Goal: Task Accomplishment & Management: Use online tool/utility

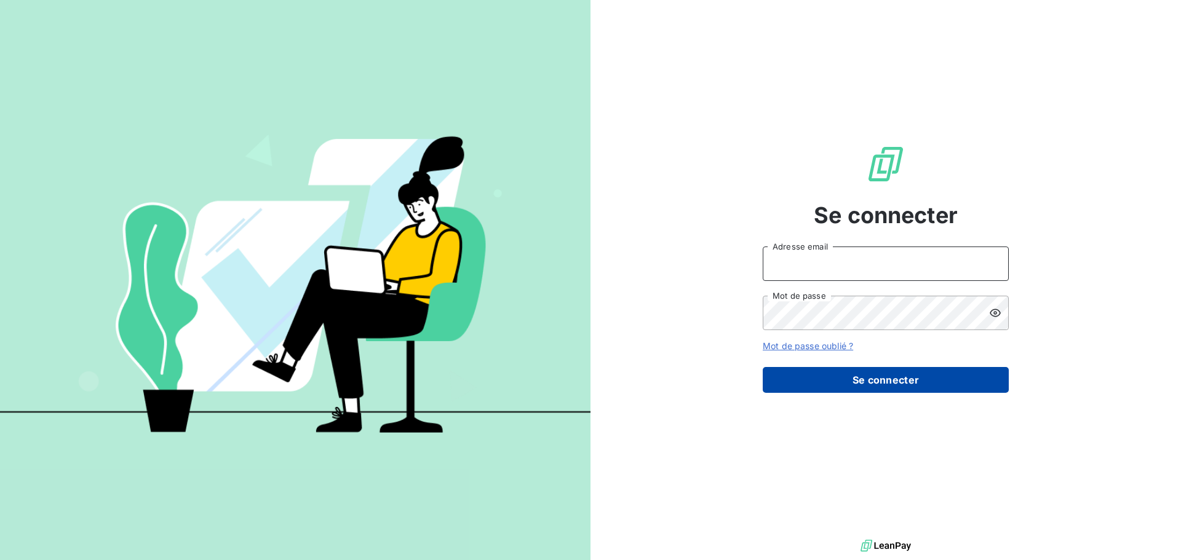
type input "[EMAIL_ADDRESS][DOMAIN_NAME]"
click at [870, 378] on button "Se connecter" at bounding box center [886, 380] width 246 height 26
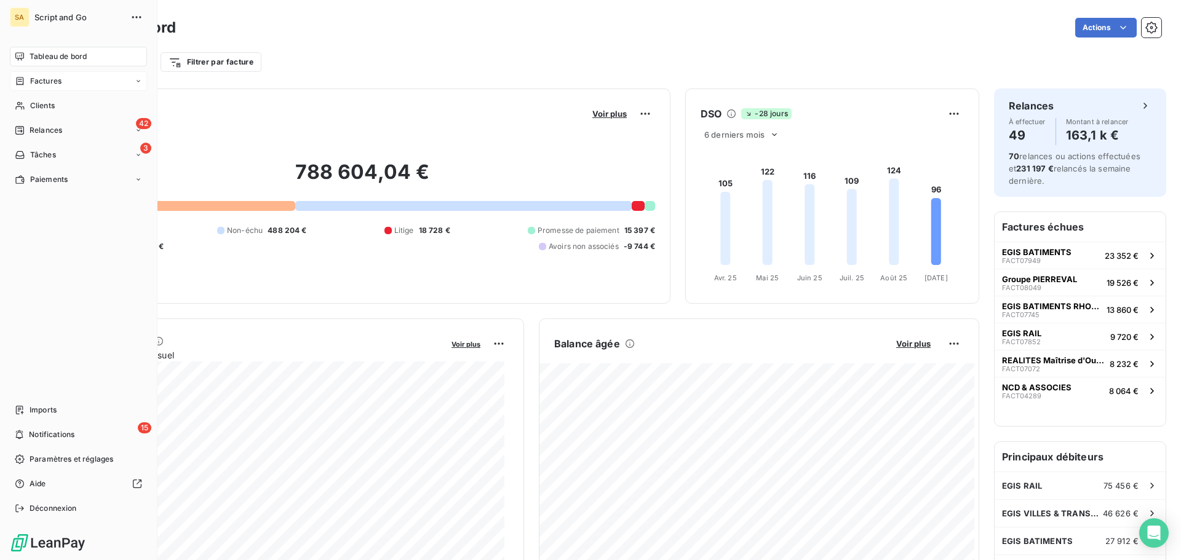
click at [34, 76] on span "Factures" at bounding box center [45, 81] width 31 height 11
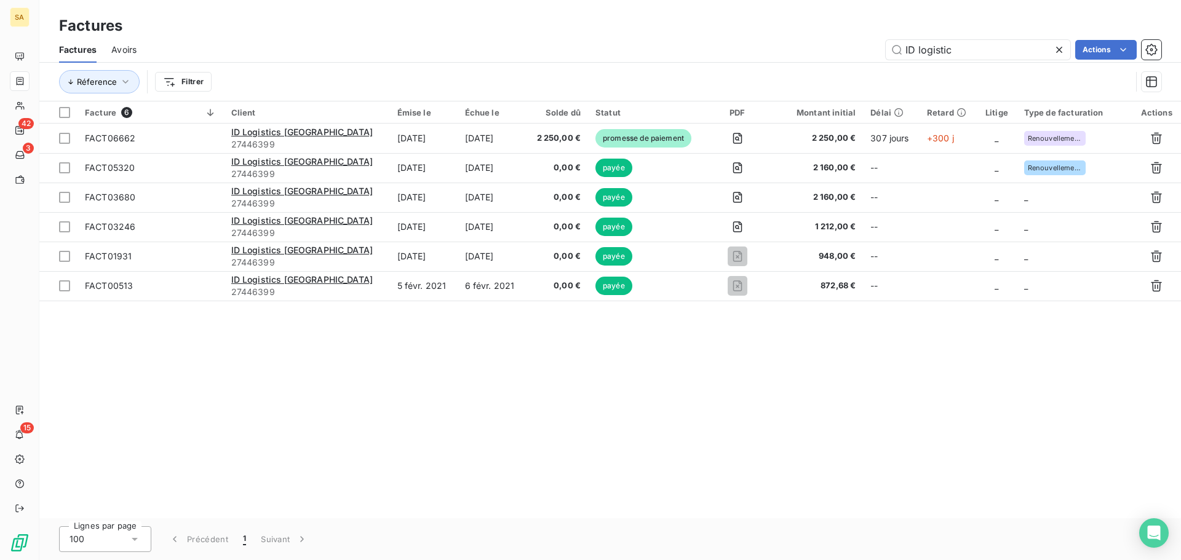
drag, startPoint x: 969, startPoint y: 47, endPoint x: 846, endPoint y: 49, distance: 123.0
click at [846, 49] on div "ID logistic Actions" at bounding box center [656, 50] width 1010 height 20
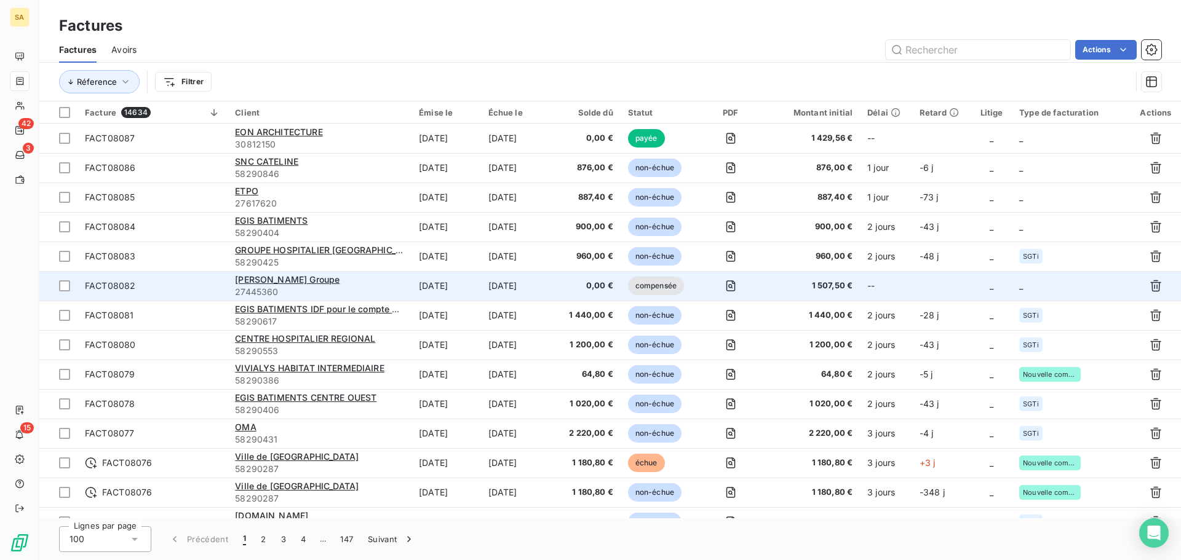
click at [1036, 283] on td "_" at bounding box center [1071, 286] width 119 height 30
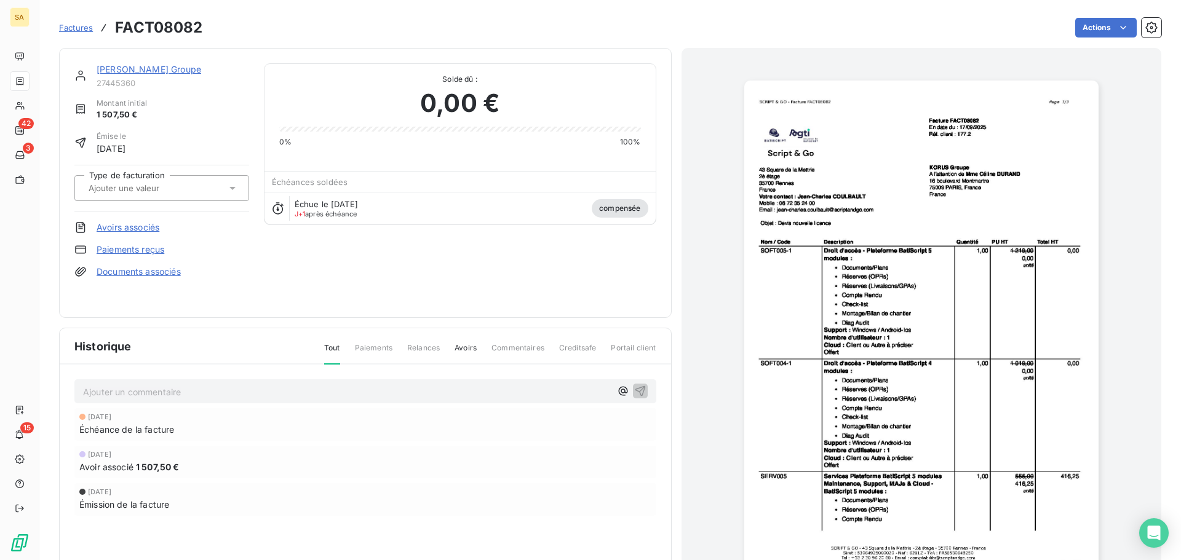
click at [133, 192] on input "text" at bounding box center [149, 188] width 124 height 11
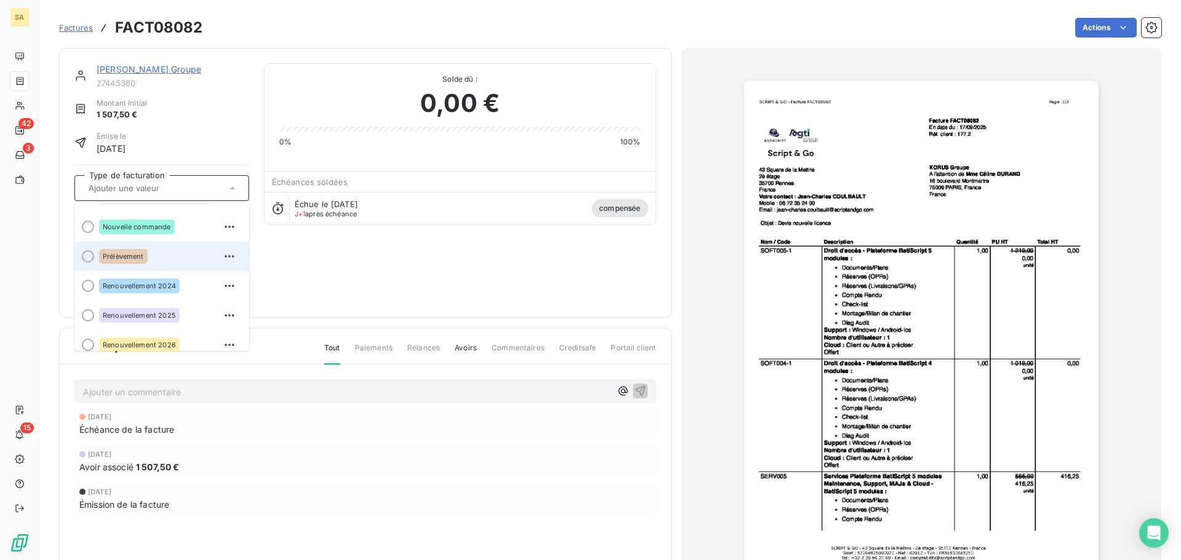
scroll to position [32, 0]
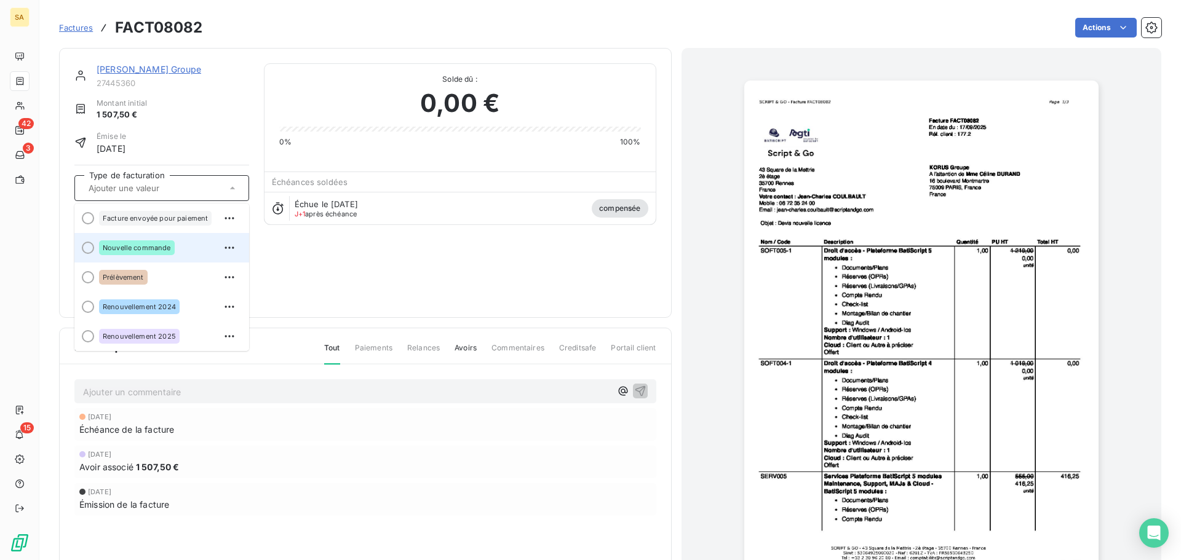
click at [111, 246] on span "Nouvelle commande" at bounding box center [137, 247] width 68 height 7
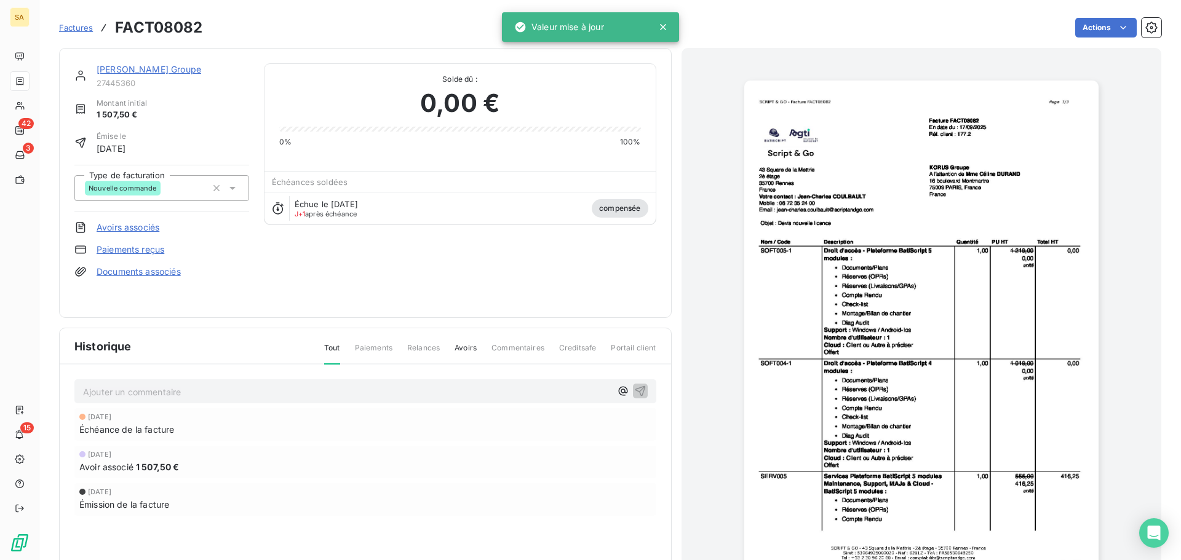
click at [79, 23] on span "Factures" at bounding box center [76, 28] width 34 height 10
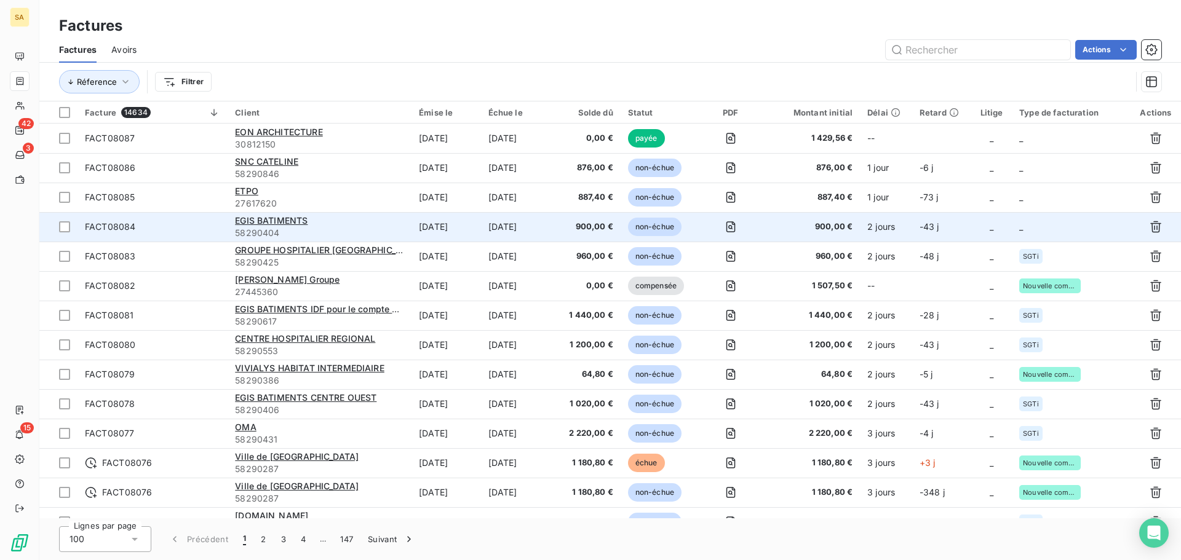
click at [1034, 231] on td "_" at bounding box center [1071, 227] width 119 height 30
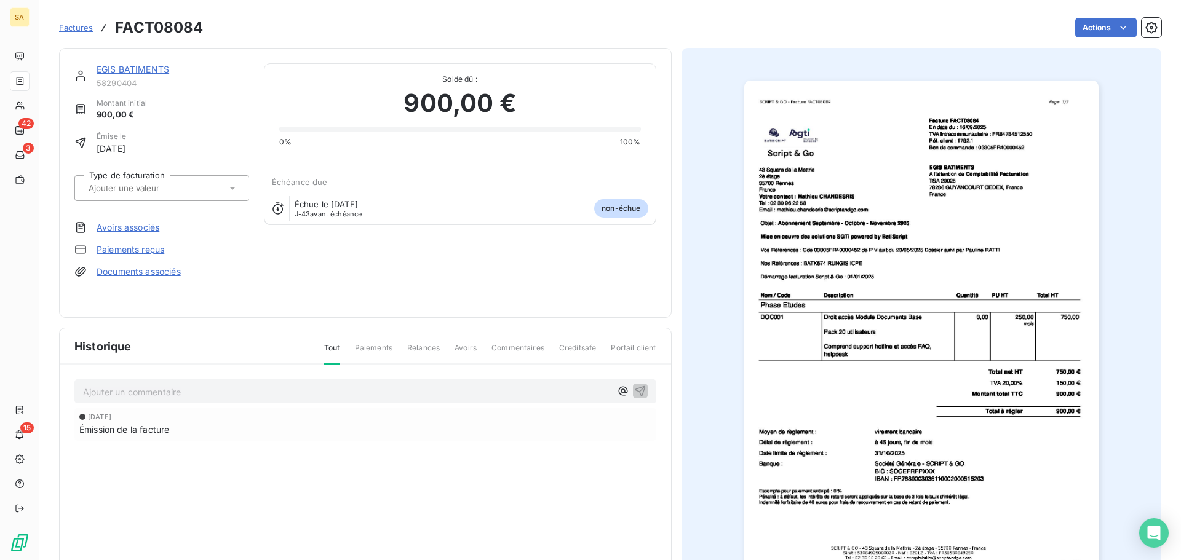
click at [211, 186] on div at bounding box center [155, 188] width 141 height 16
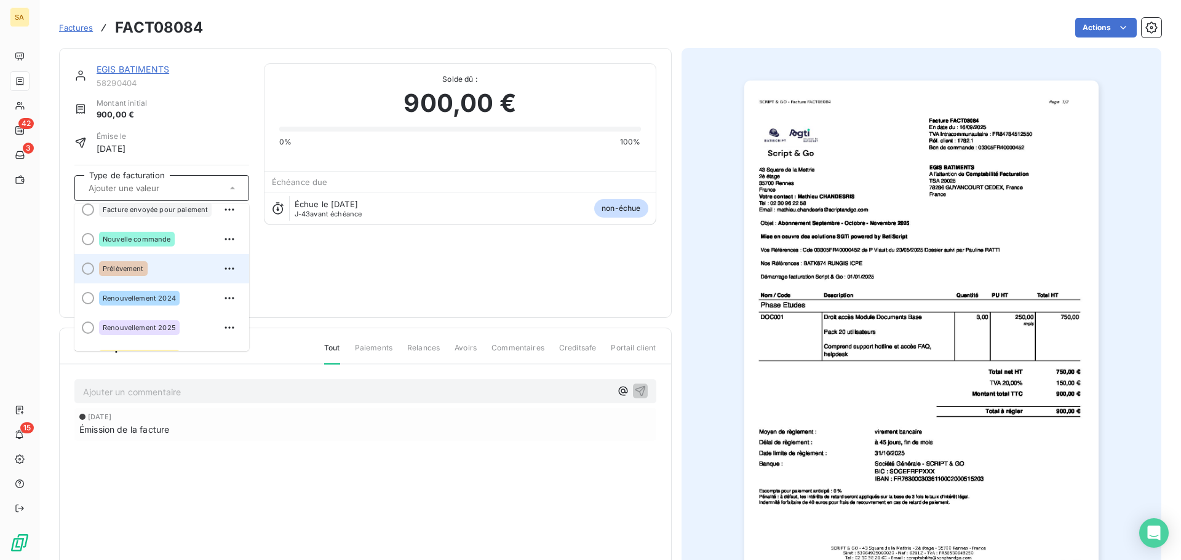
scroll to position [93, 0]
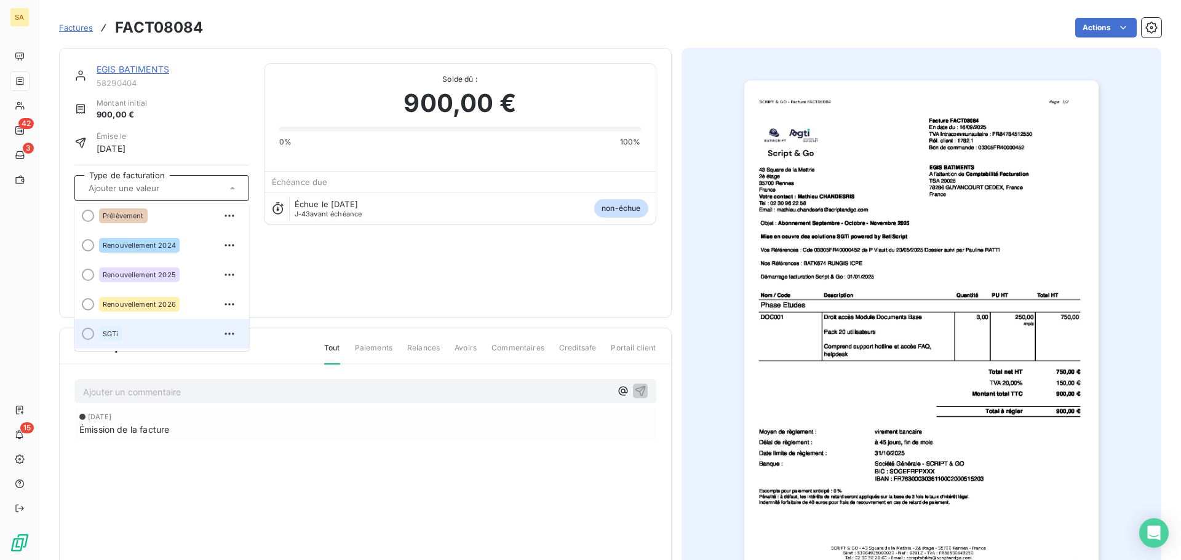
click at [183, 330] on div "SGTi" at bounding box center [169, 334] width 140 height 20
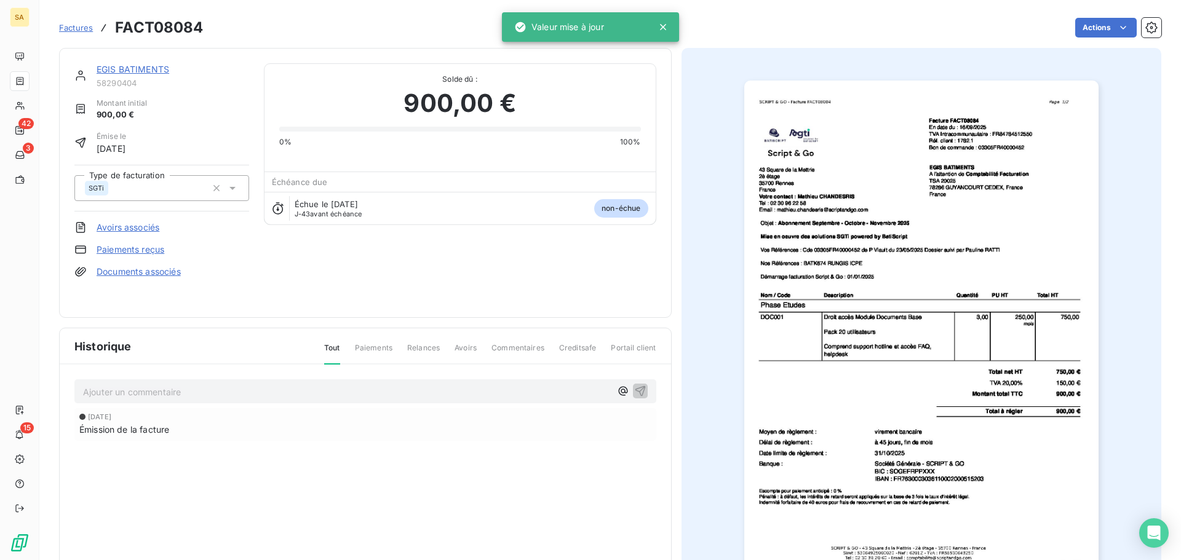
click at [63, 26] on span "Factures" at bounding box center [76, 28] width 34 height 10
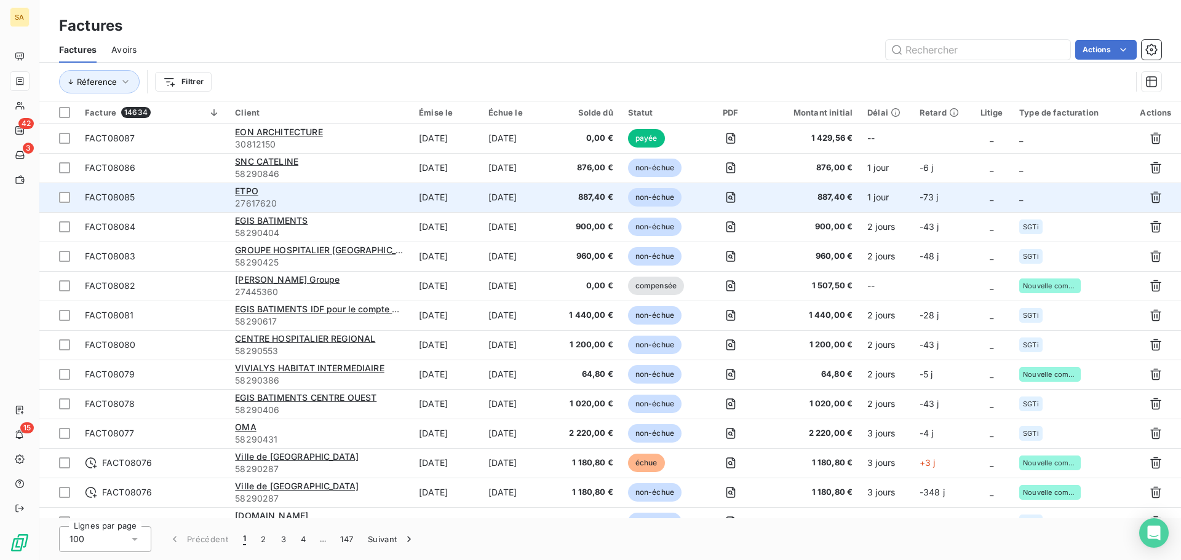
click at [1069, 199] on td "_" at bounding box center [1071, 198] width 119 height 30
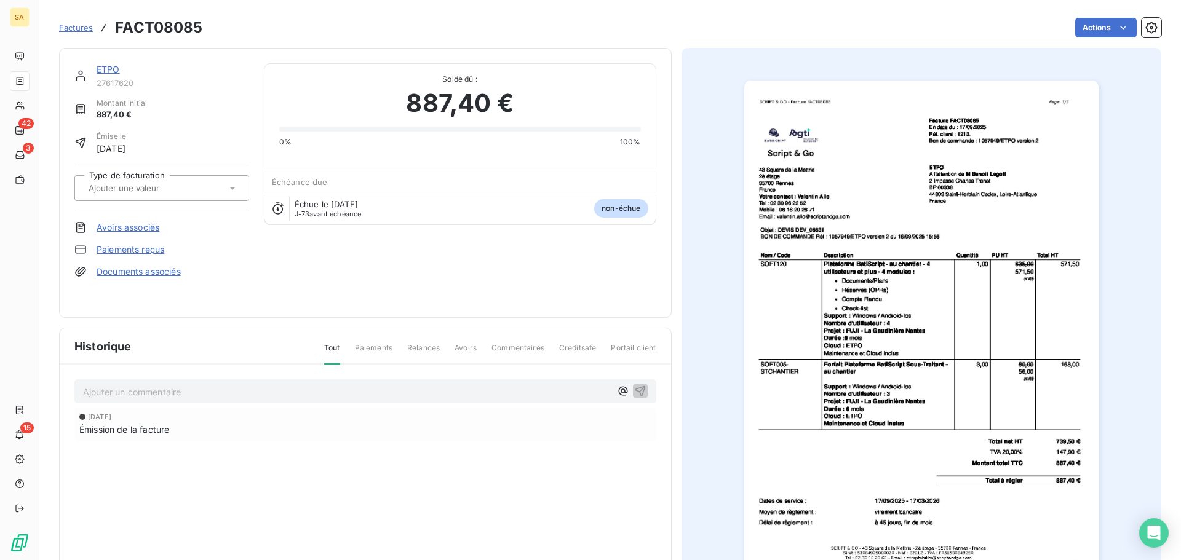
click at [197, 184] on div at bounding box center [155, 188] width 141 height 16
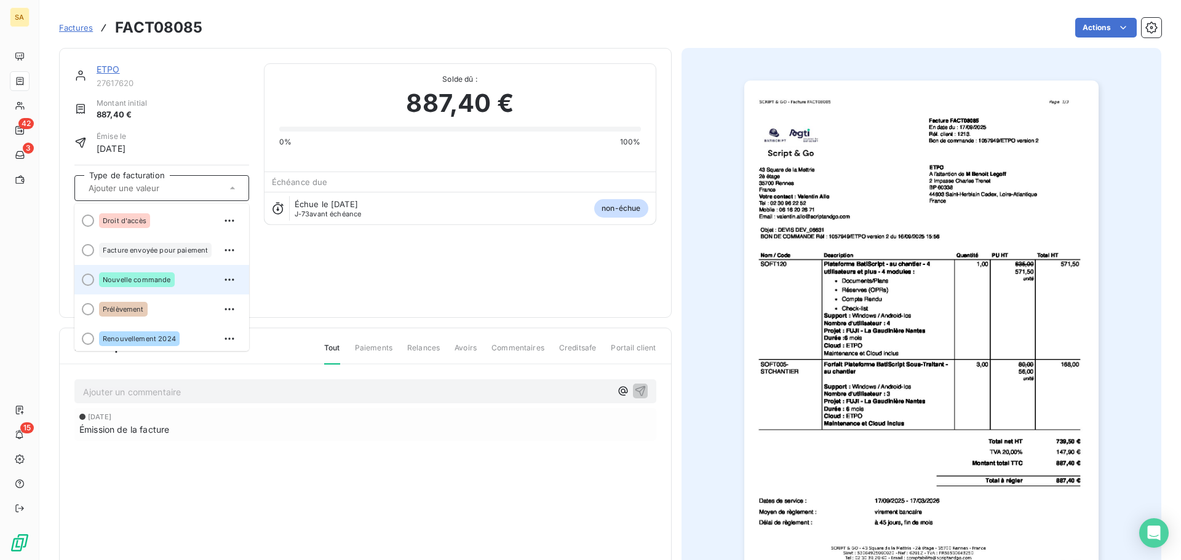
click at [139, 276] on span "Nouvelle commande" at bounding box center [137, 279] width 68 height 7
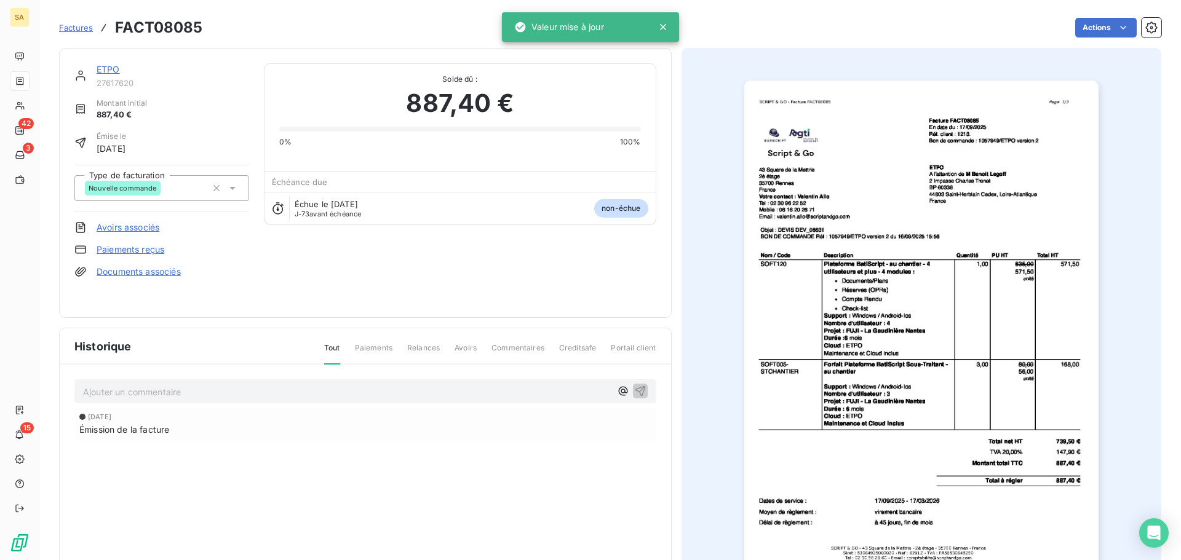
click at [82, 23] on span "Factures" at bounding box center [76, 28] width 34 height 10
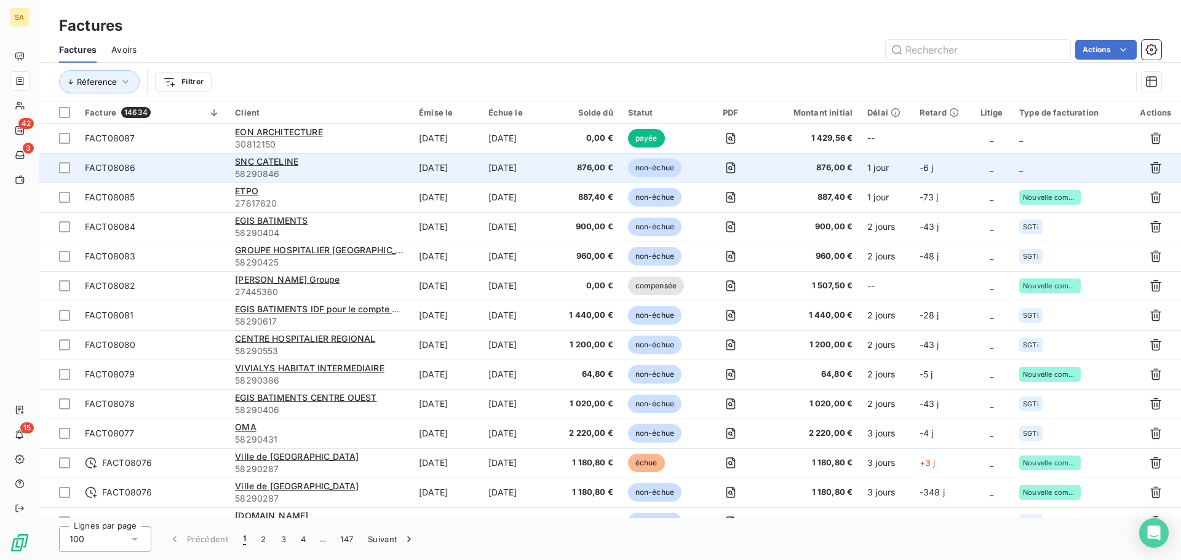
click at [1049, 163] on td "_" at bounding box center [1071, 168] width 119 height 30
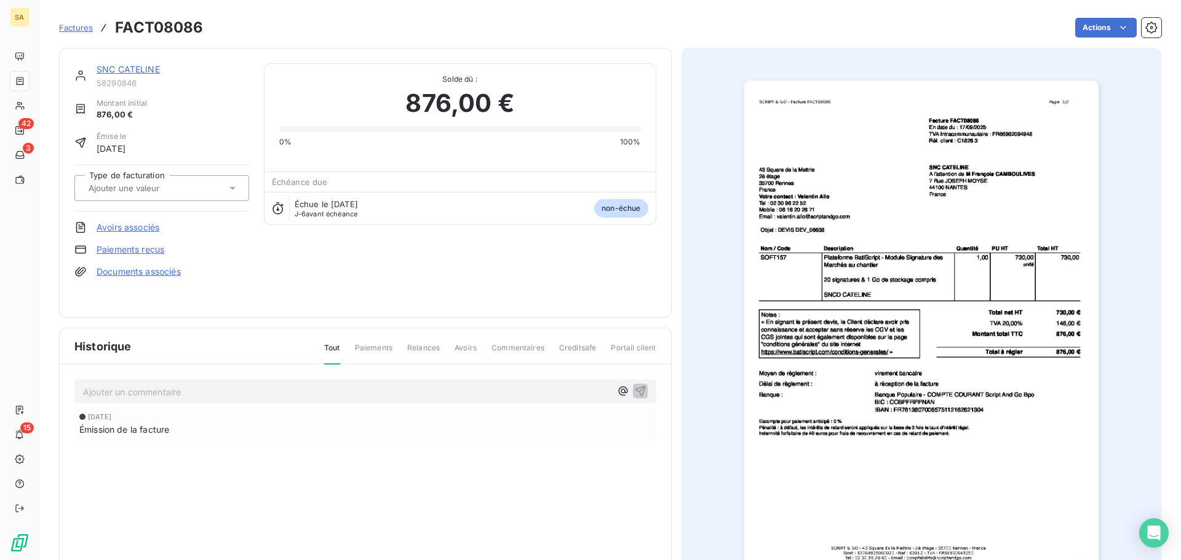
click at [127, 189] on input "text" at bounding box center [149, 188] width 124 height 11
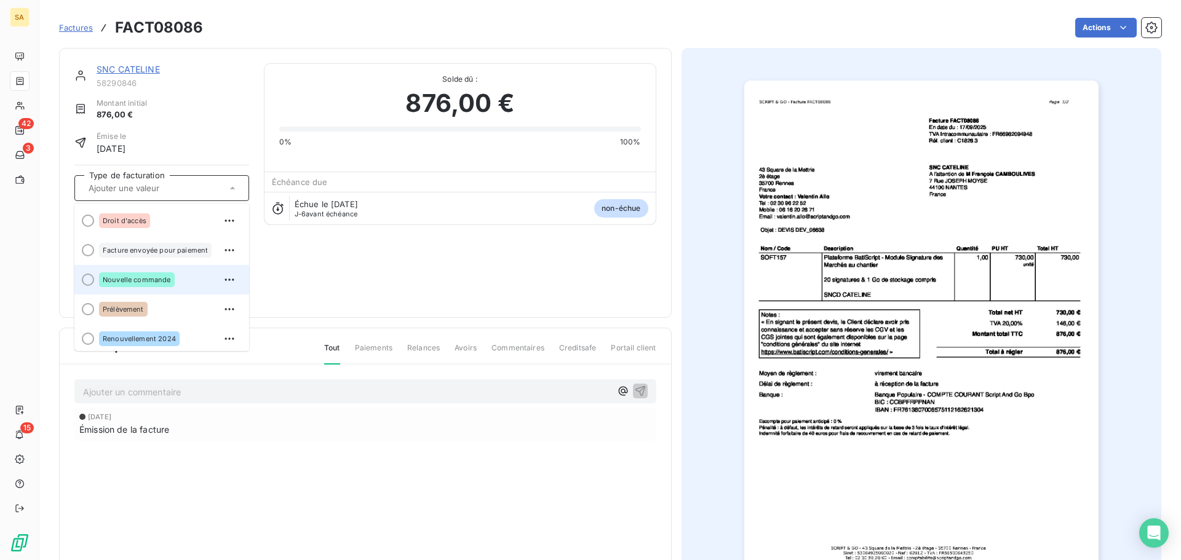
click at [151, 272] on div "Nouvelle commande" at bounding box center [137, 279] width 76 height 15
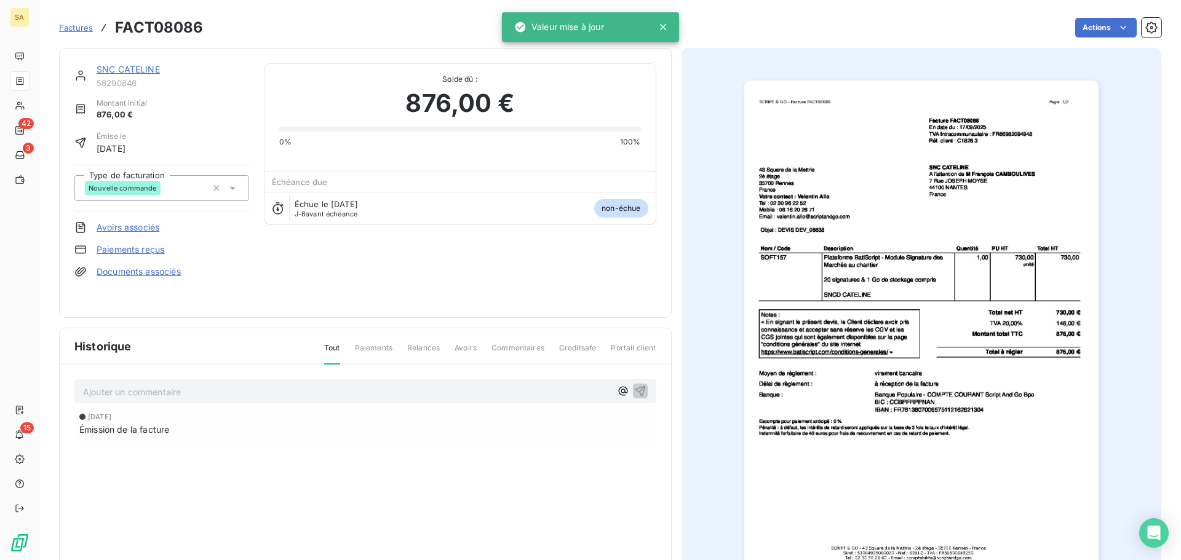
click at [84, 26] on span "Factures" at bounding box center [76, 28] width 34 height 10
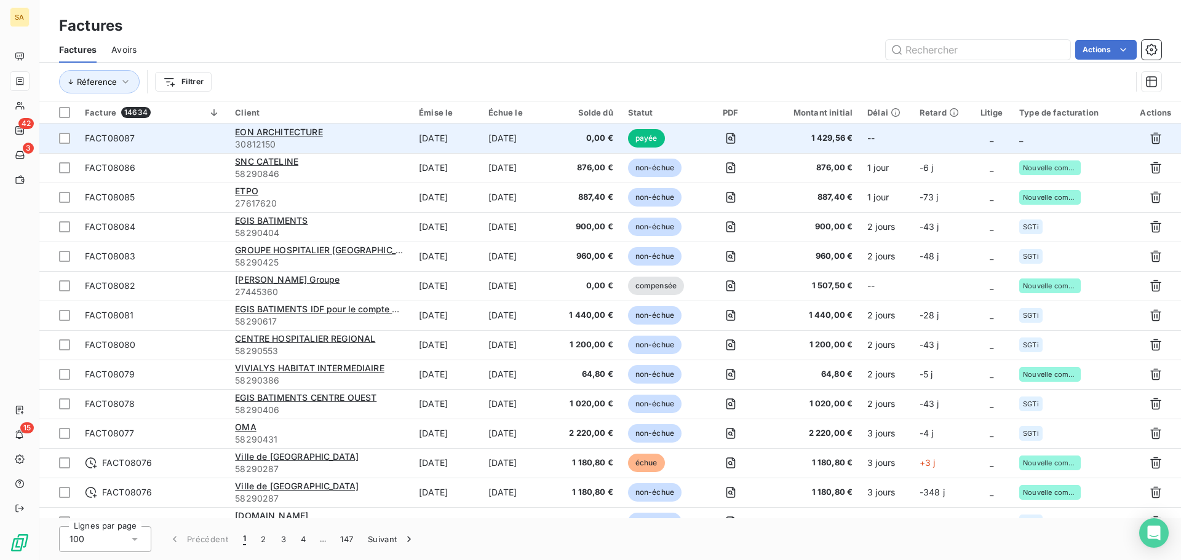
click at [1059, 130] on td "_" at bounding box center [1071, 139] width 119 height 30
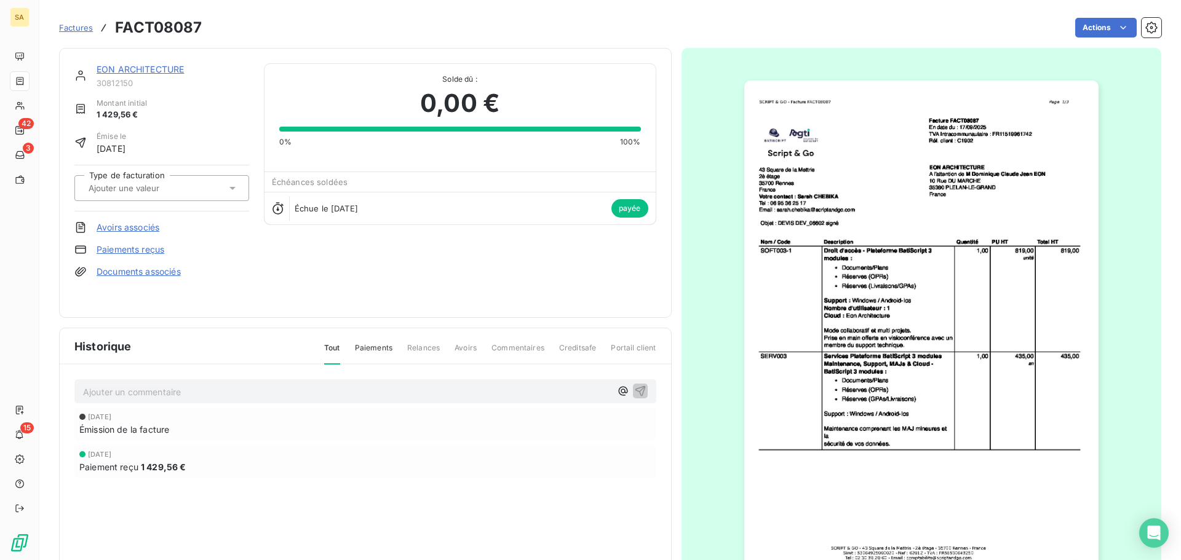
click at [199, 183] on div at bounding box center [155, 188] width 141 height 16
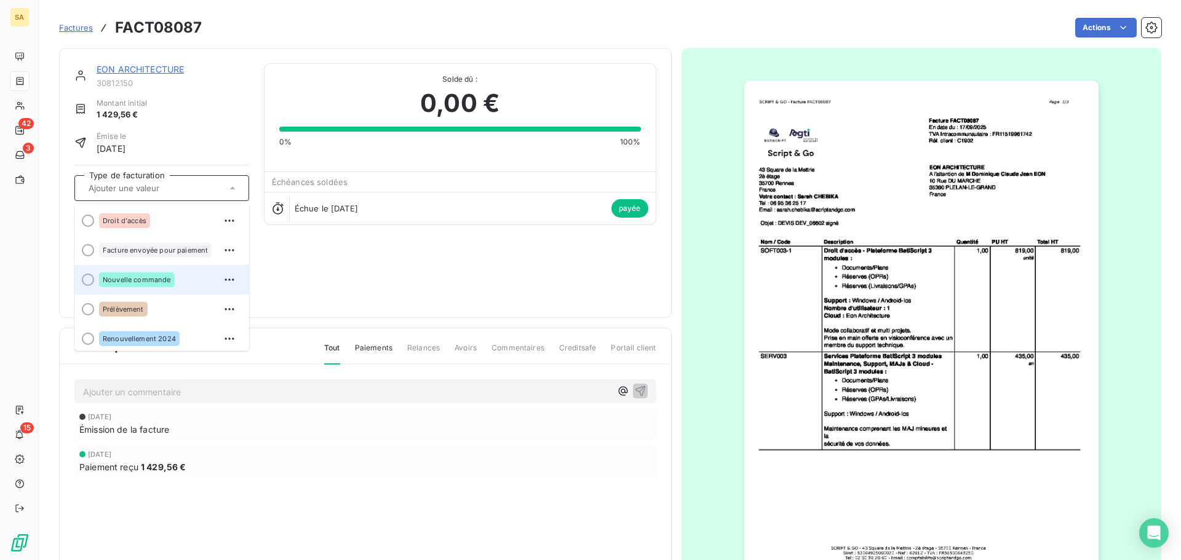
click at [157, 279] on span "Nouvelle commande" at bounding box center [137, 279] width 68 height 7
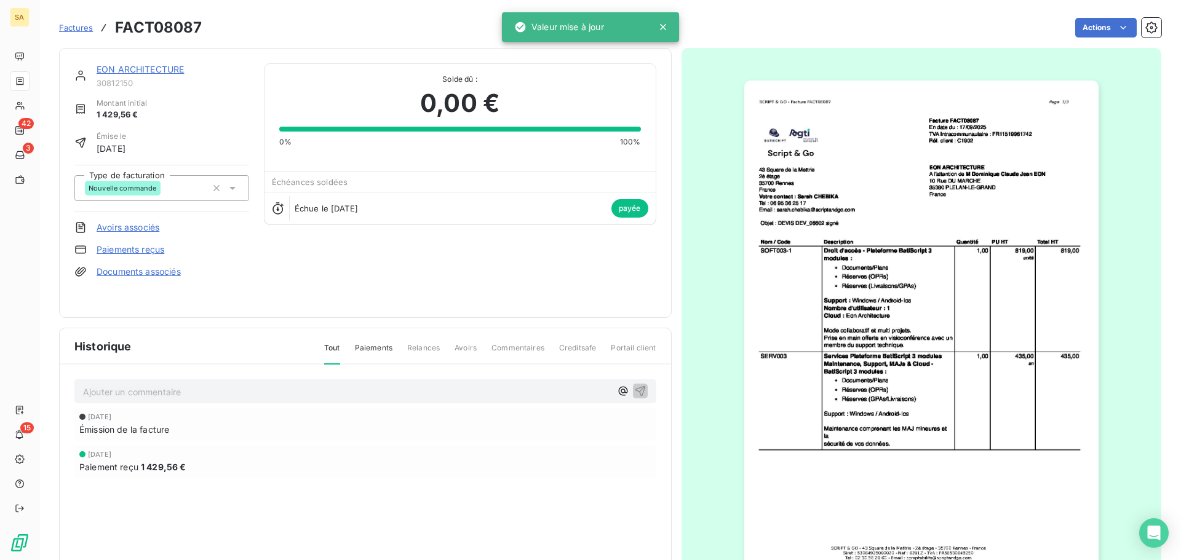
click at [87, 24] on span "Factures" at bounding box center [76, 28] width 34 height 10
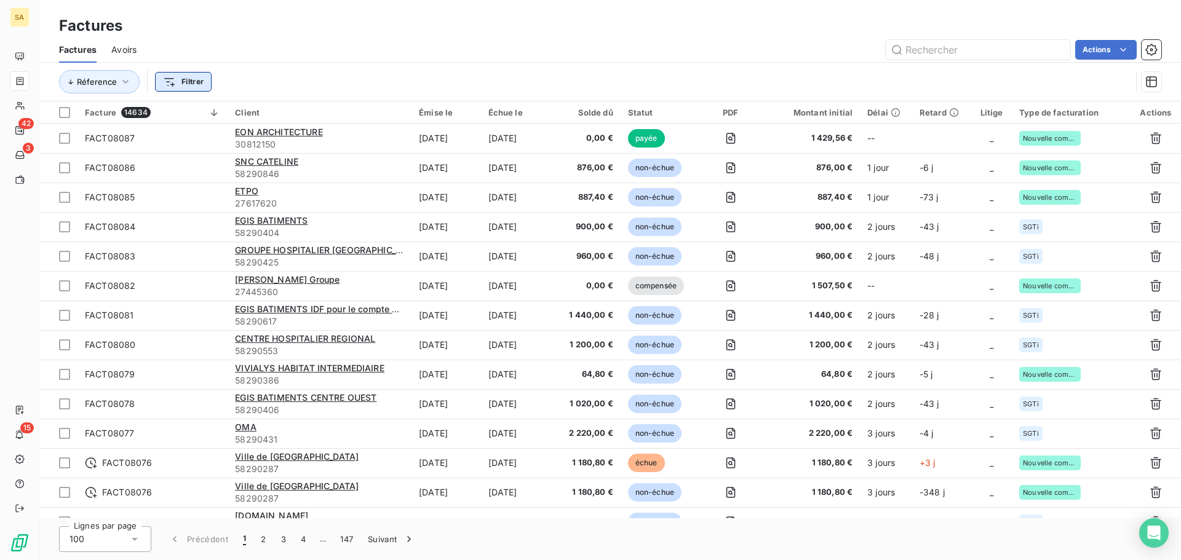
click at [183, 82] on html "SA 42 3 15 Factures Factures Avoirs Actions Réference Filtrer Facture 14634 Cli…" at bounding box center [590, 280] width 1181 height 560
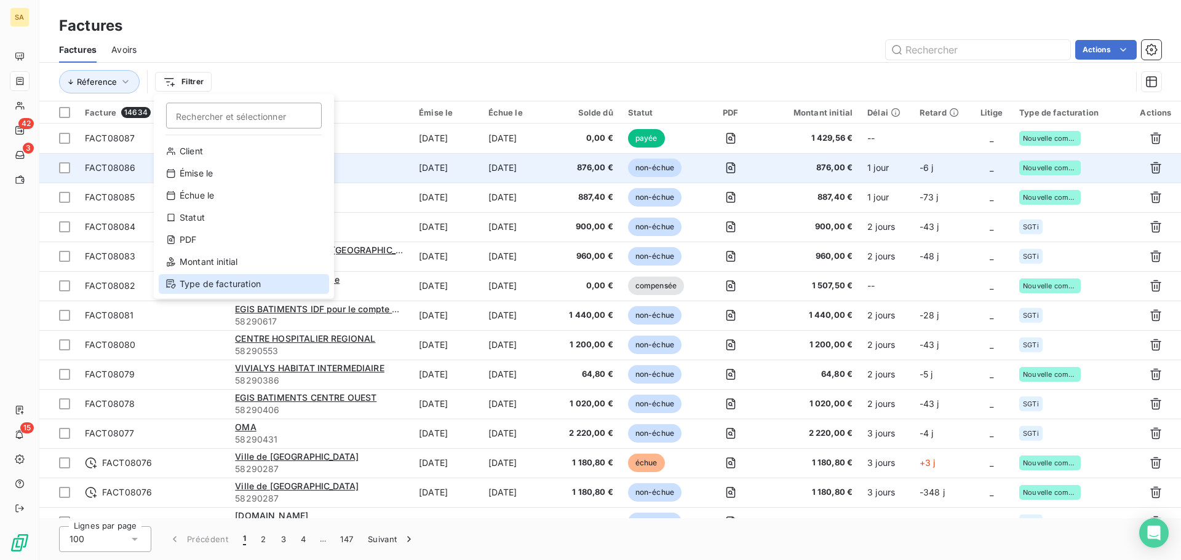
drag, startPoint x: 187, startPoint y: 278, endPoint x: 200, endPoint y: 174, distance: 104.8
click at [188, 278] on div "Type de facturation" at bounding box center [244, 284] width 170 height 20
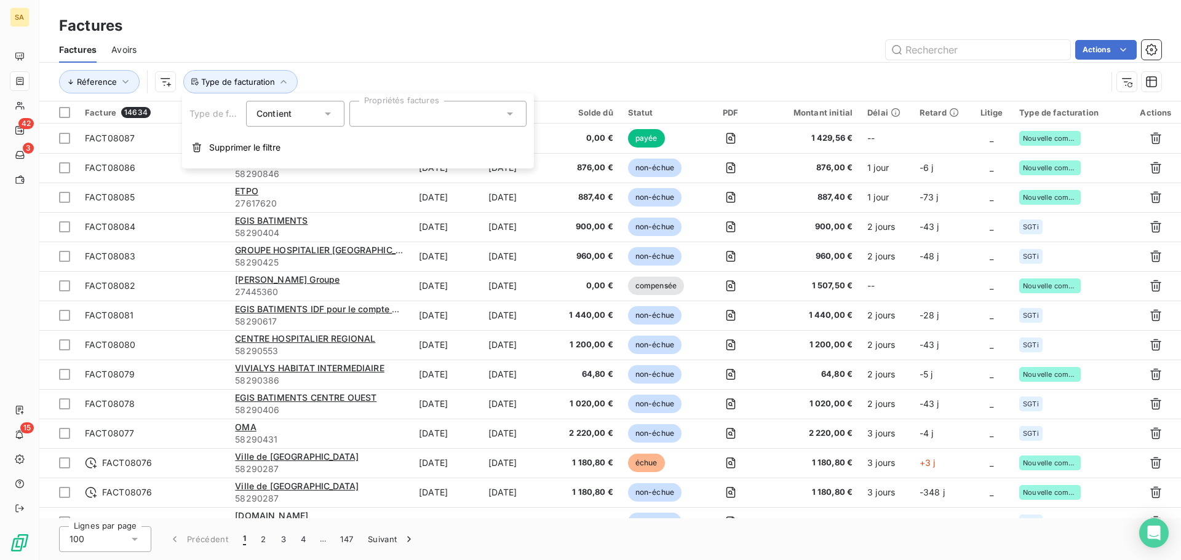
click at [380, 111] on div at bounding box center [437, 114] width 177 height 26
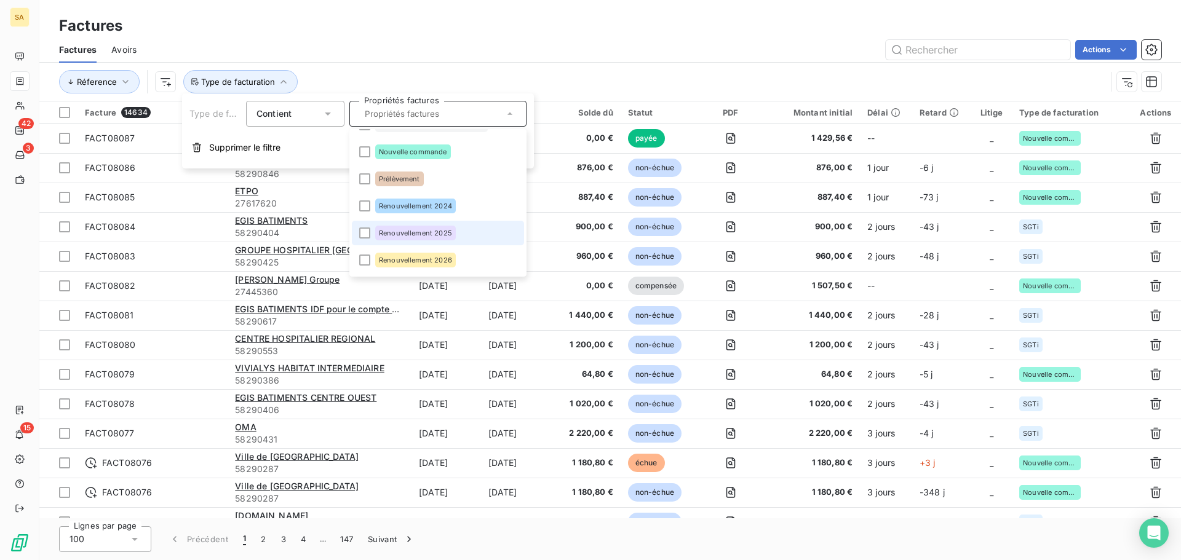
scroll to position [71, 0]
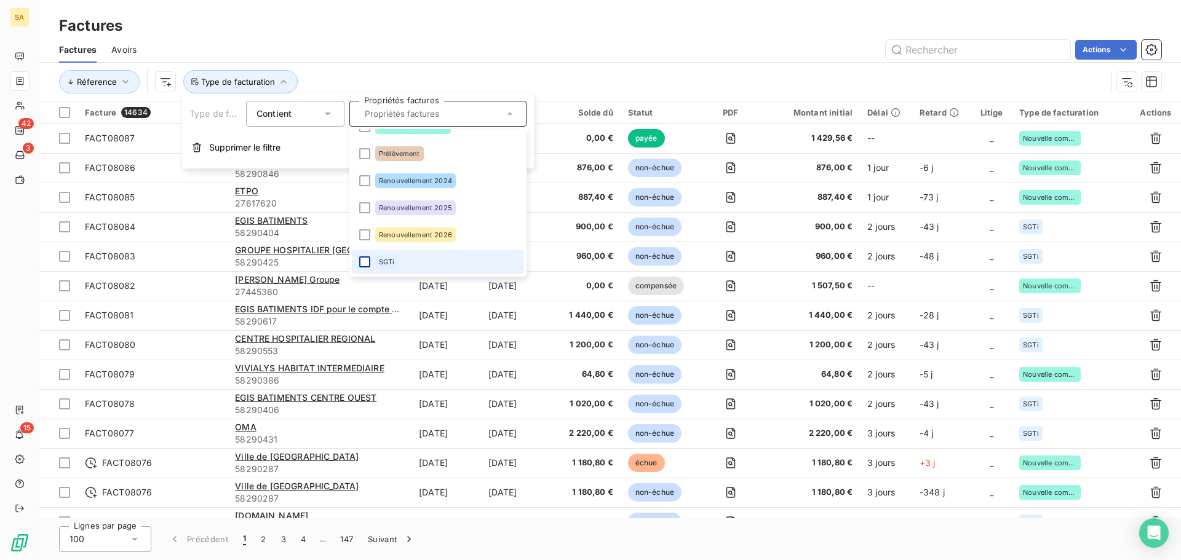
click at [368, 263] on div at bounding box center [364, 261] width 11 height 11
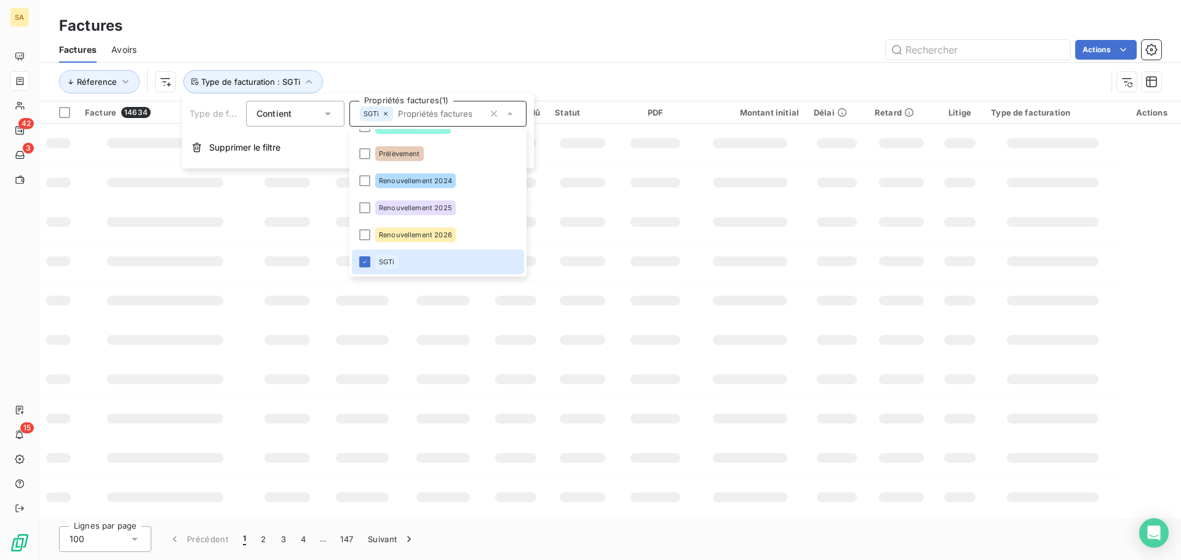
click at [619, 56] on div "Actions" at bounding box center [656, 50] width 1010 height 20
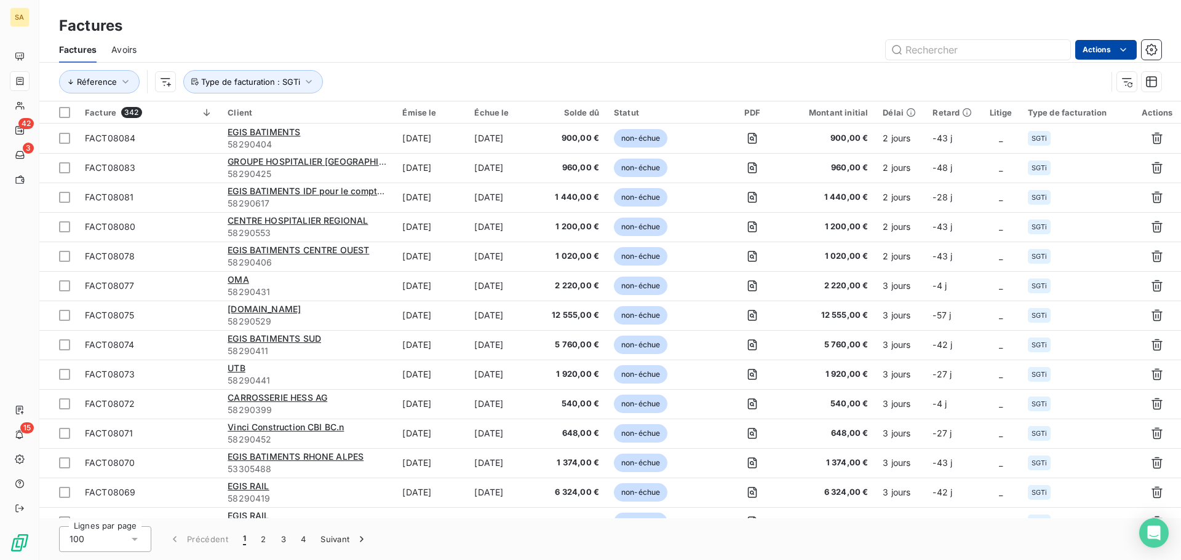
click at [1109, 46] on html "SA 42 3 15 Factures Factures Avoirs Actions Réference Type de facturation : SGT…" at bounding box center [590, 280] width 1181 height 560
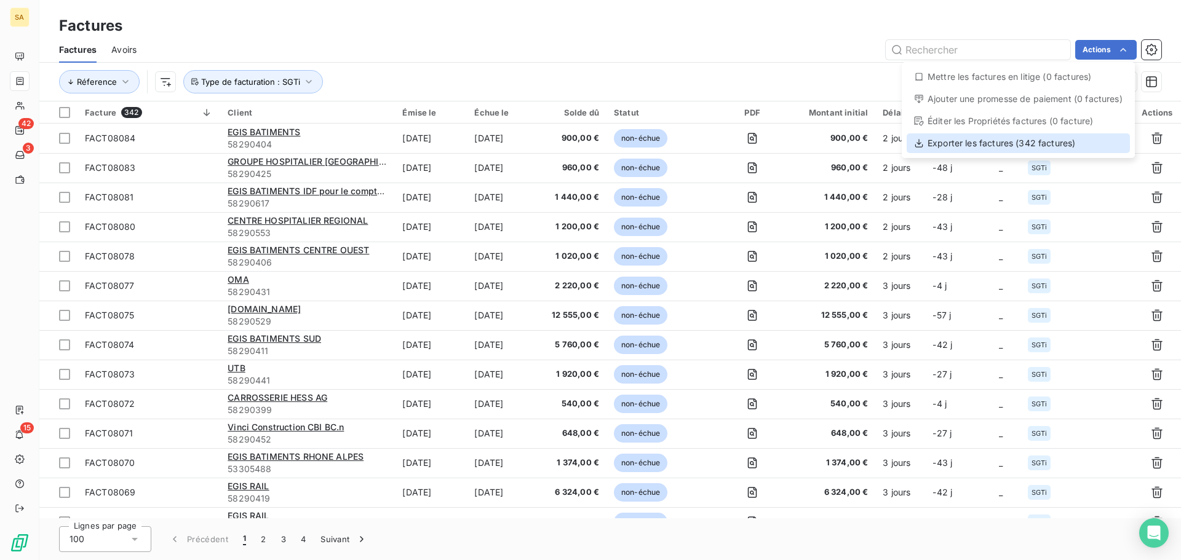
click at [1012, 144] on div "Exporter les factures (342 factures)" at bounding box center [1018, 143] width 223 height 20
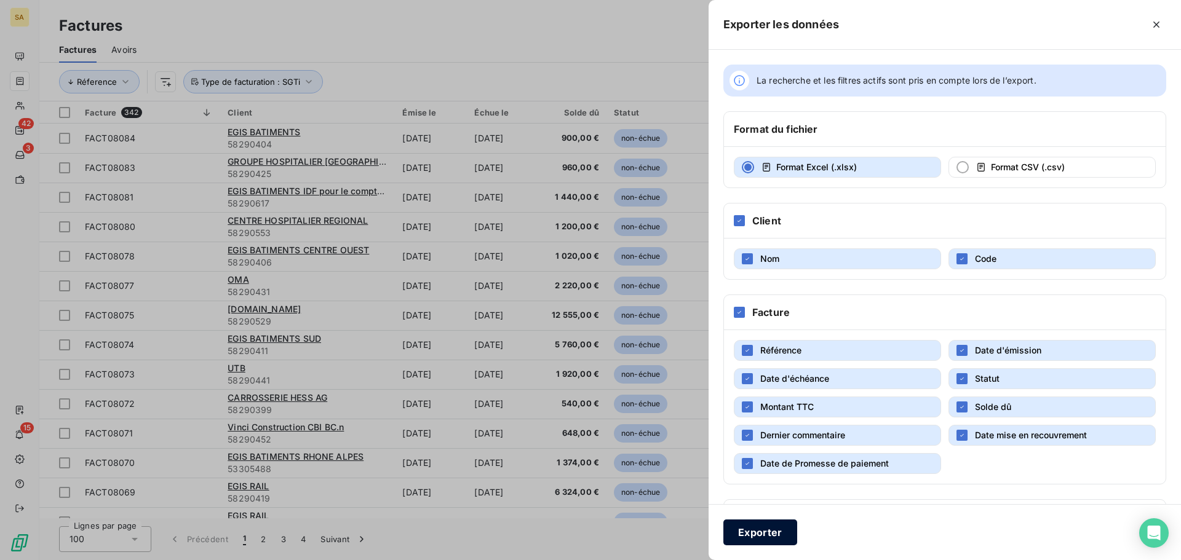
click at [778, 532] on button "Exporter" at bounding box center [760, 533] width 74 height 26
